Goal: Check status

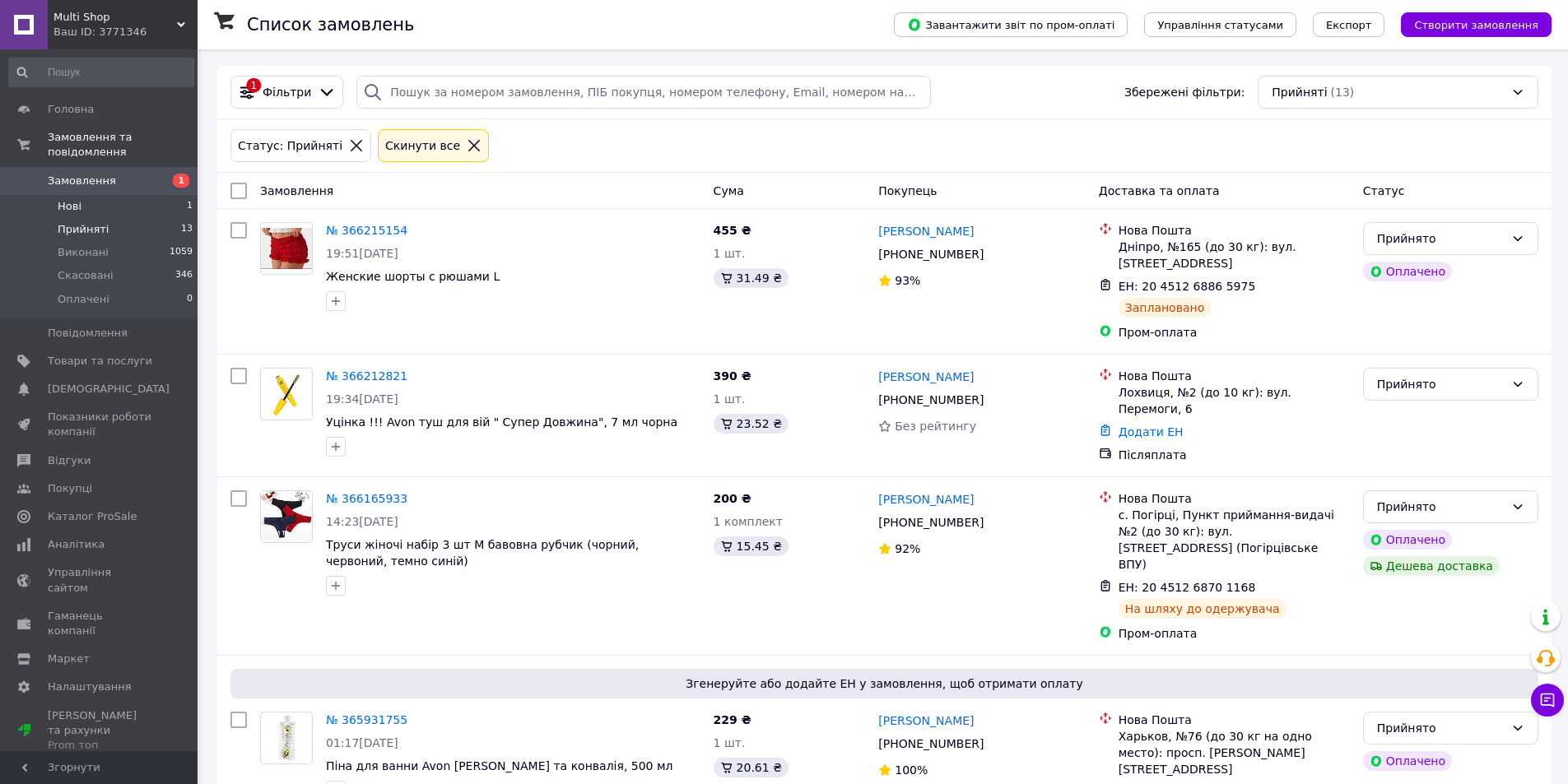
click at [109, 195] on li "Нові 1" at bounding box center [101, 207] width 202 height 23
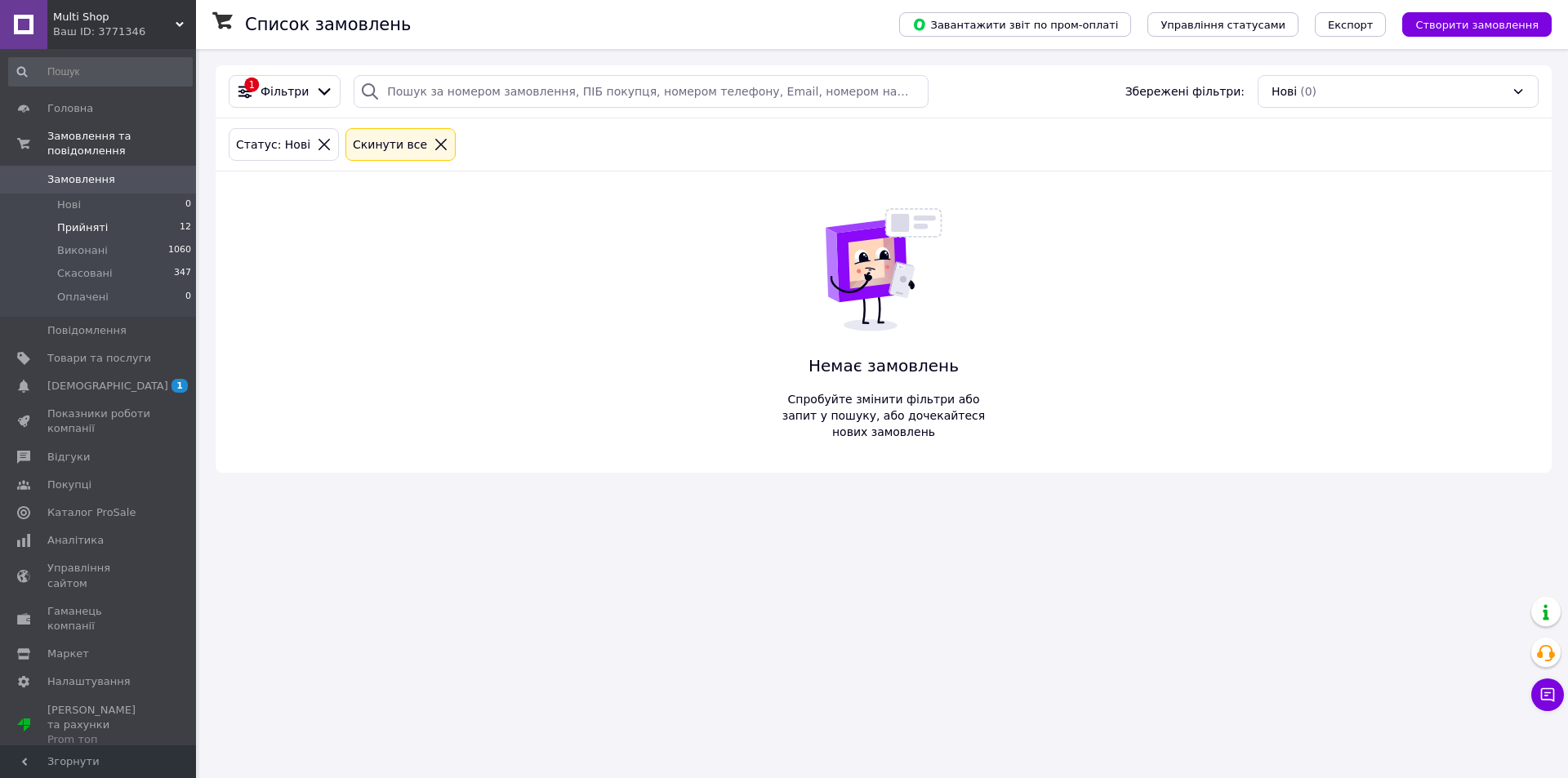
click at [102, 219] on li "Прийняті 12" at bounding box center [100, 228] width 201 height 23
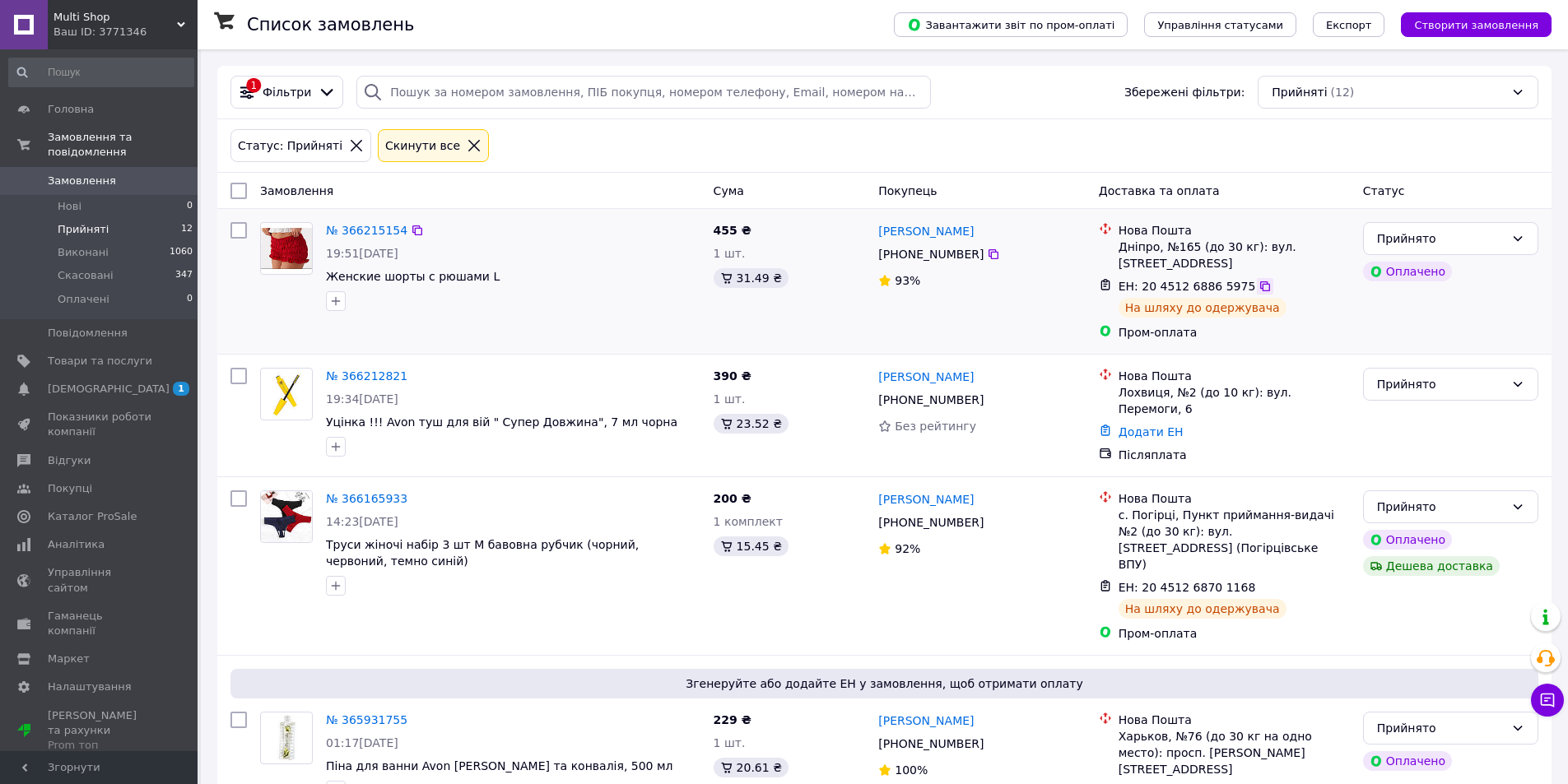
click at [1258, 288] on icon at bounding box center [1265, 286] width 14 height 14
